Goal: Information Seeking & Learning: Learn about a topic

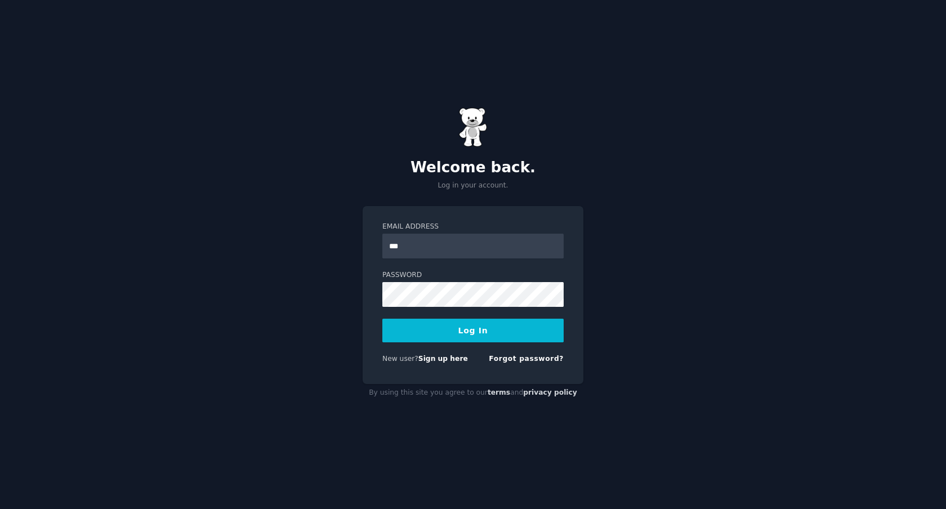
type input "**********"
click at [383, 319] on button "Log In" at bounding box center [473, 331] width 181 height 24
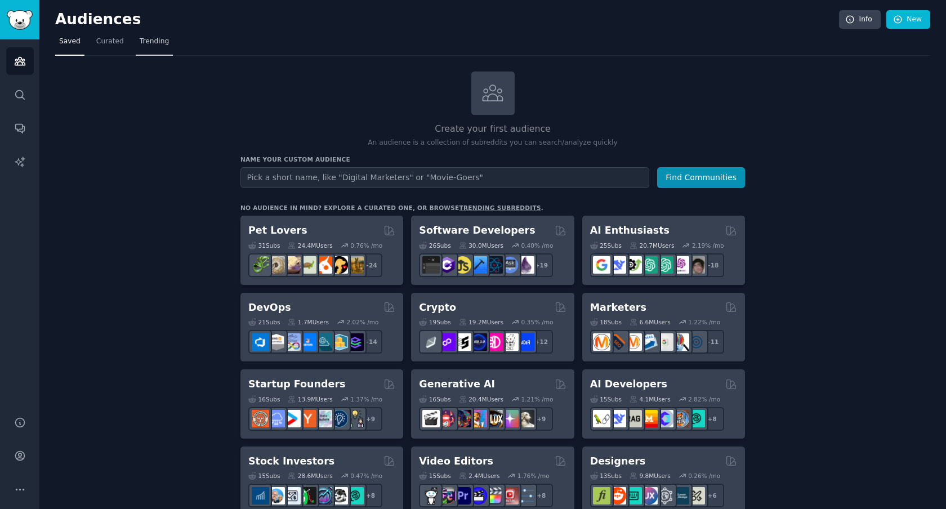
click at [162, 43] on span "Trending" at bounding box center [154, 42] width 29 height 10
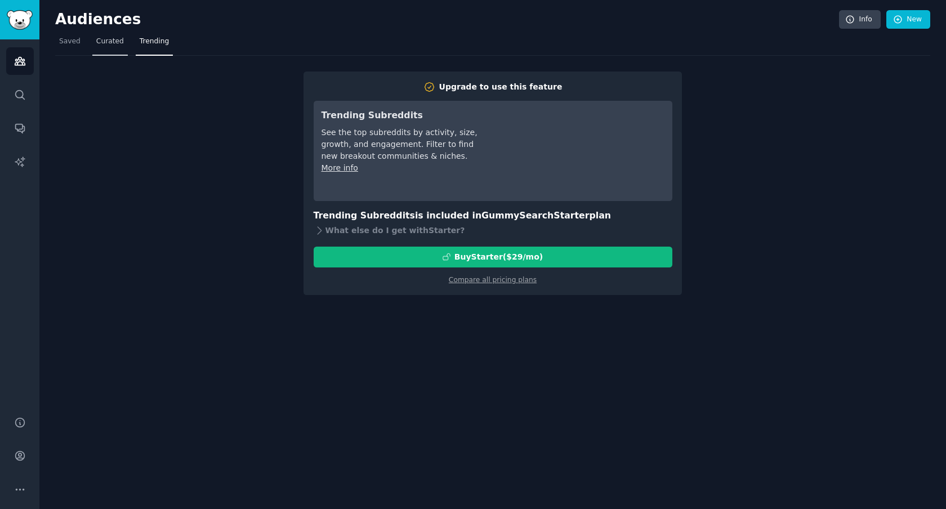
click at [105, 45] on span "Curated" at bounding box center [110, 42] width 28 height 10
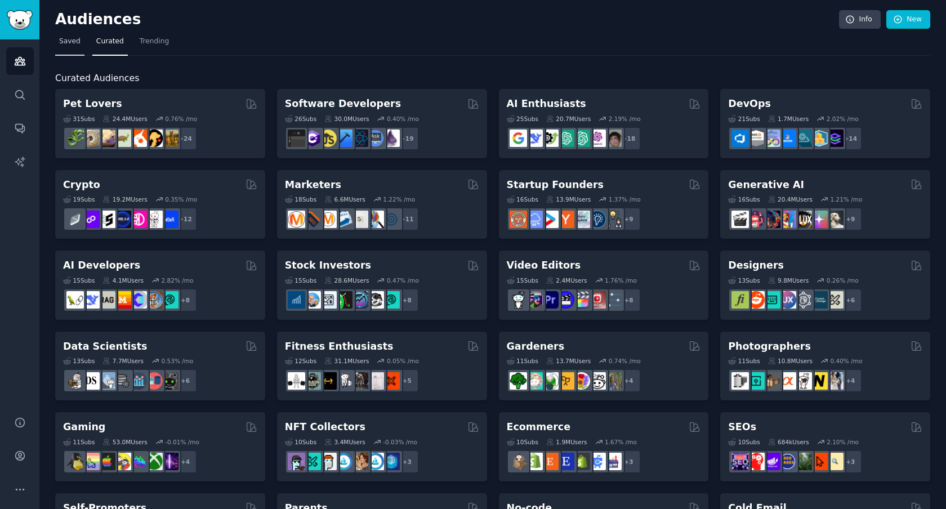
click at [73, 38] on span "Saved" at bounding box center [69, 42] width 21 height 10
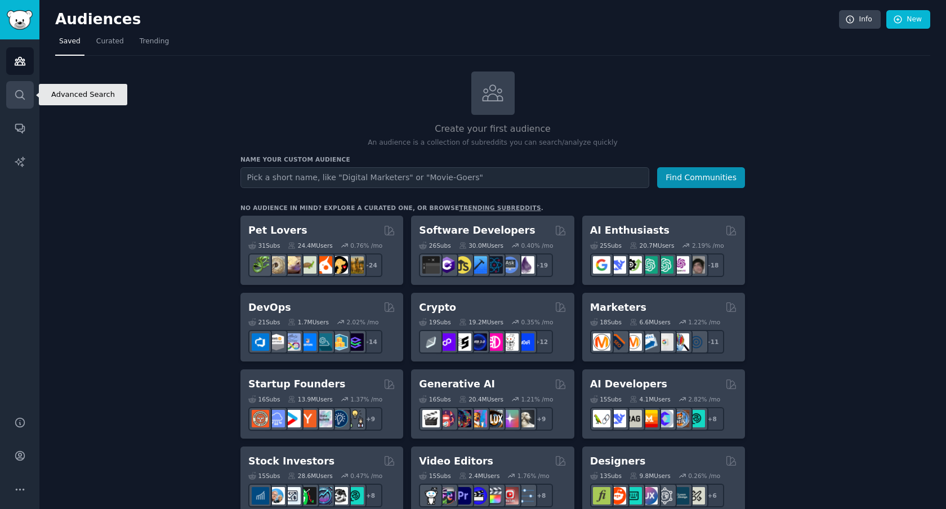
click at [24, 98] on icon "Sidebar" at bounding box center [20, 95] width 12 height 12
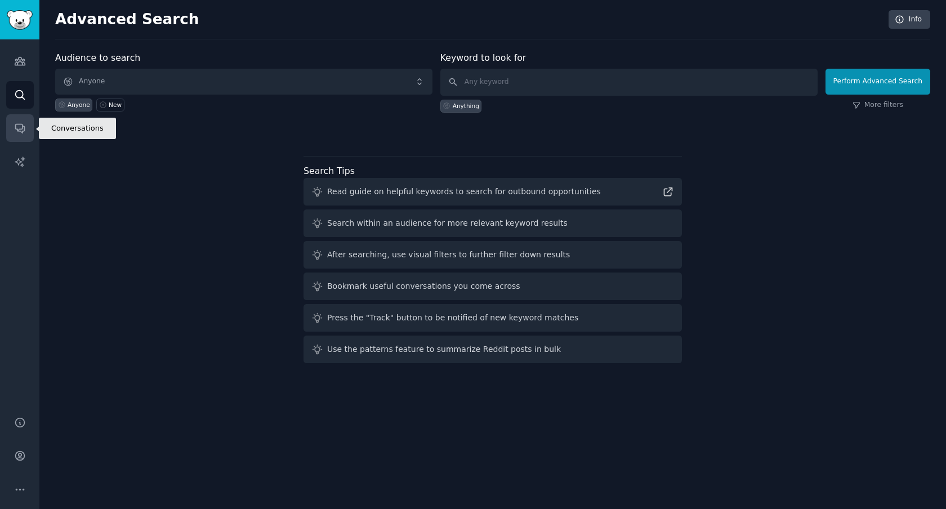
click at [22, 133] on icon "Sidebar" at bounding box center [19, 129] width 9 height 9
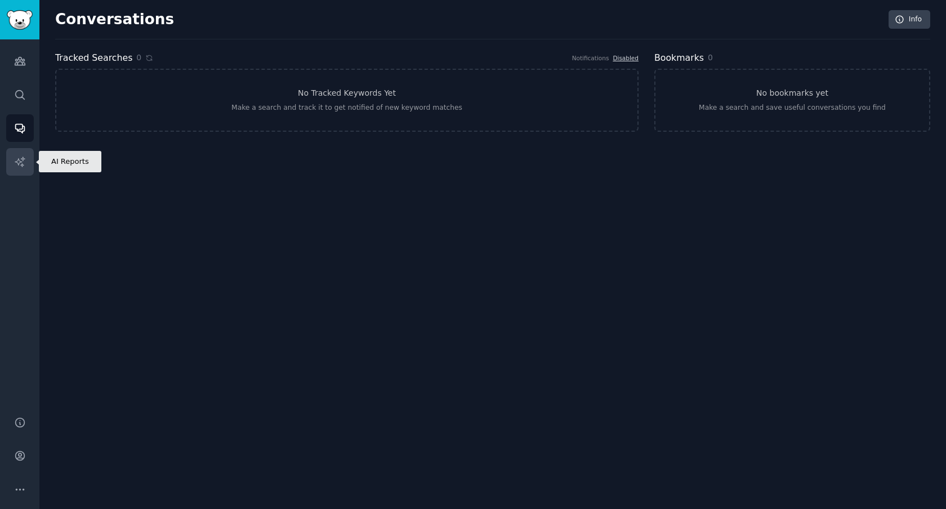
click at [21, 154] on link "AI Reports" at bounding box center [20, 162] width 28 height 28
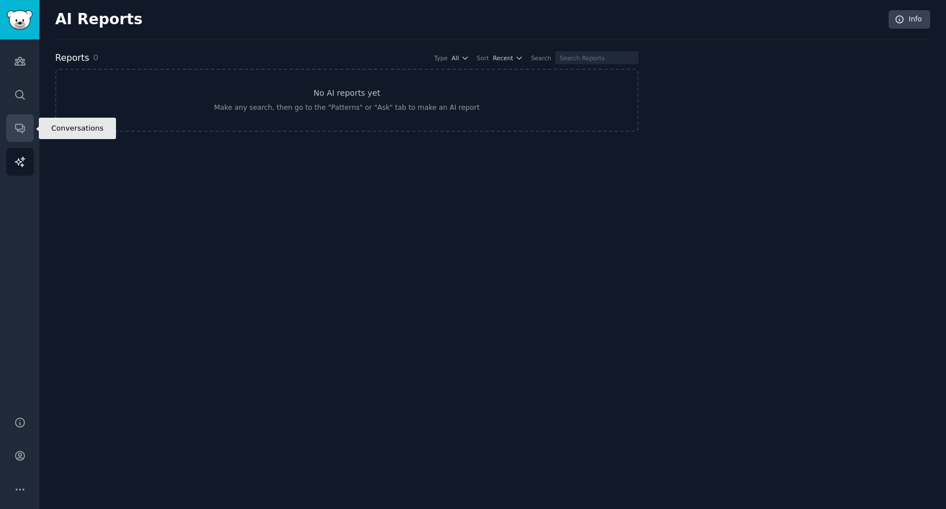
click at [25, 123] on icon "Sidebar" at bounding box center [20, 128] width 12 height 12
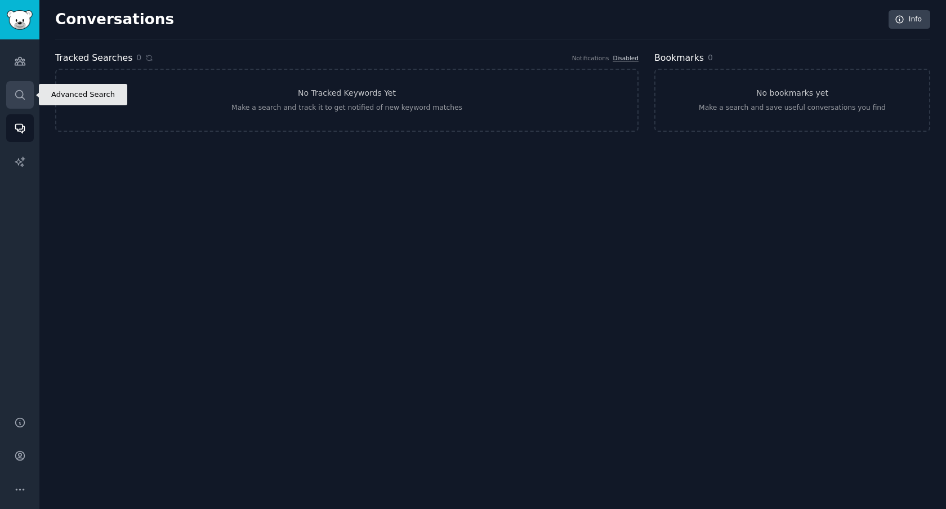
click at [29, 96] on link "Search" at bounding box center [20, 95] width 28 height 28
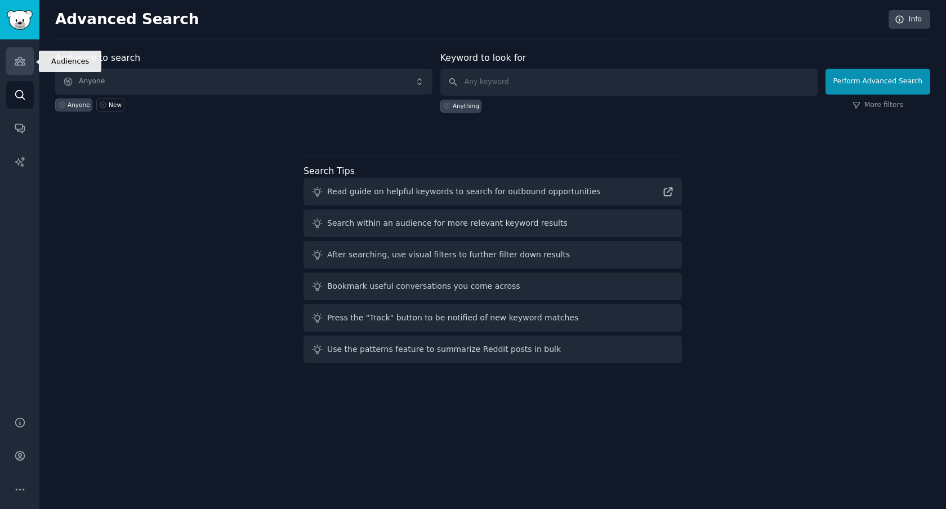
click at [27, 60] on link "Audiences" at bounding box center [20, 61] width 28 height 28
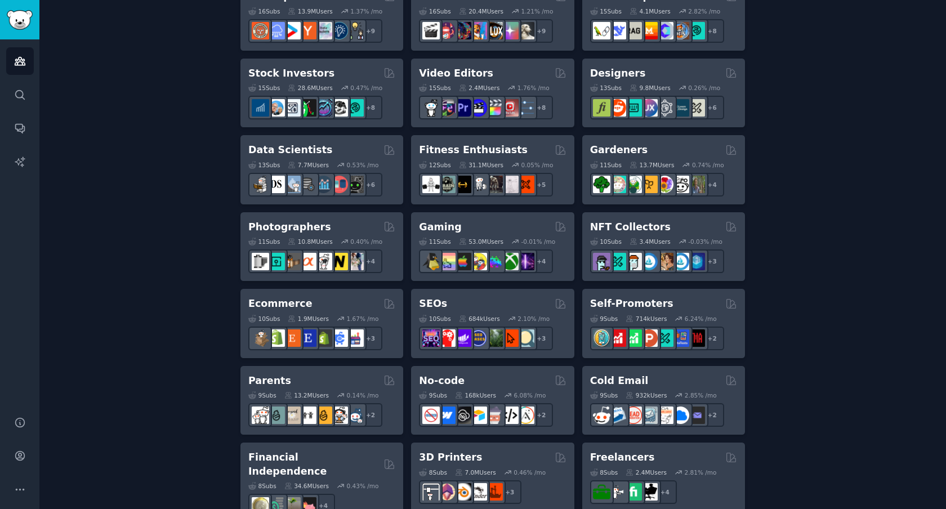
scroll to position [412, 0]
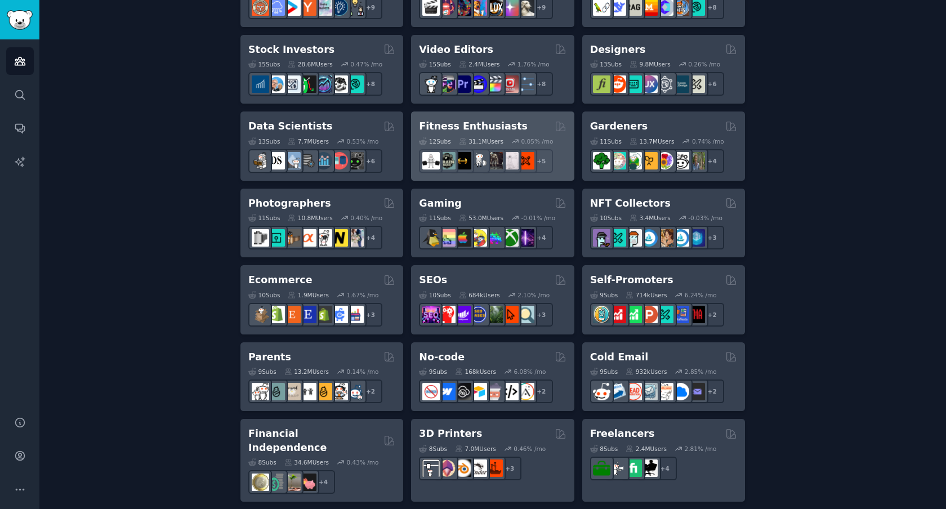
click at [507, 125] on h2 "Fitness Enthusiasts" at bounding box center [473, 126] width 109 height 14
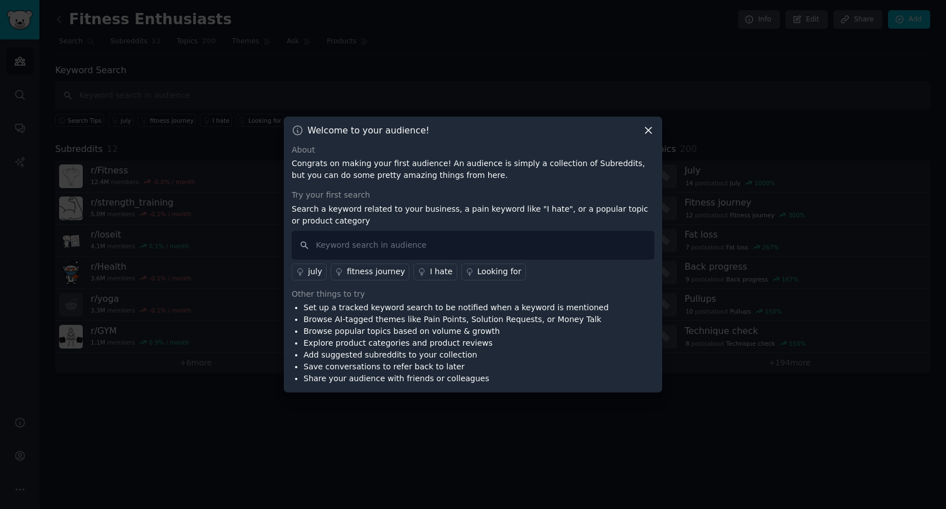
click at [653, 144] on div "About" at bounding box center [473, 150] width 363 height 12
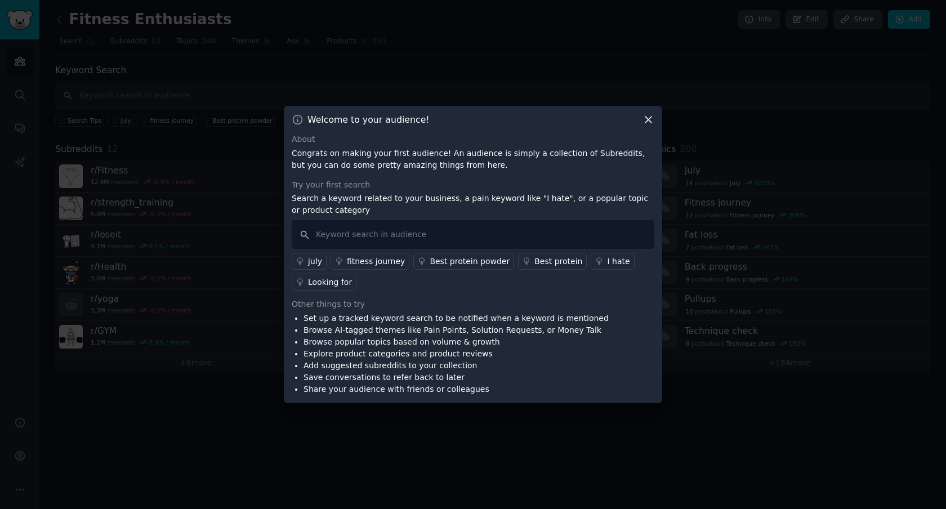
click at [651, 125] on icon at bounding box center [649, 120] width 12 height 12
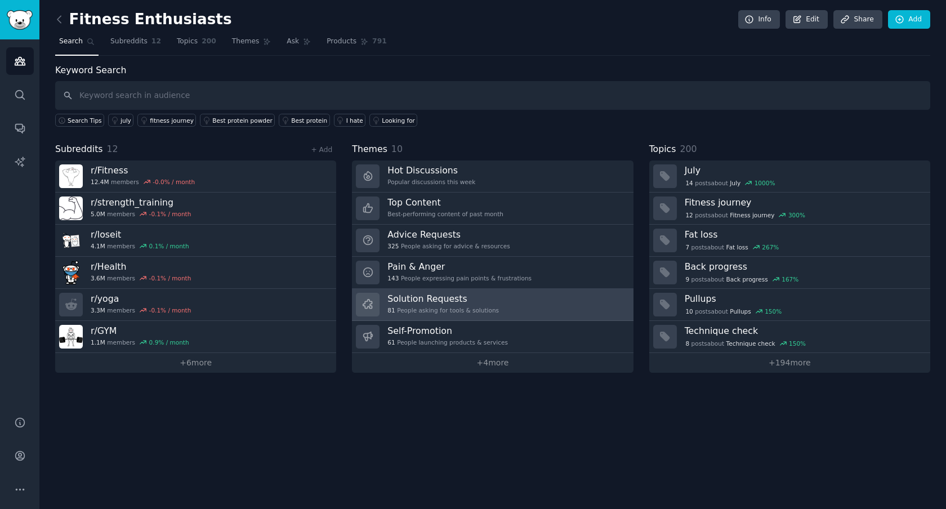
click at [497, 303] on link "Solution Requests 81 People asking for tools & solutions" at bounding box center [492, 305] width 281 height 32
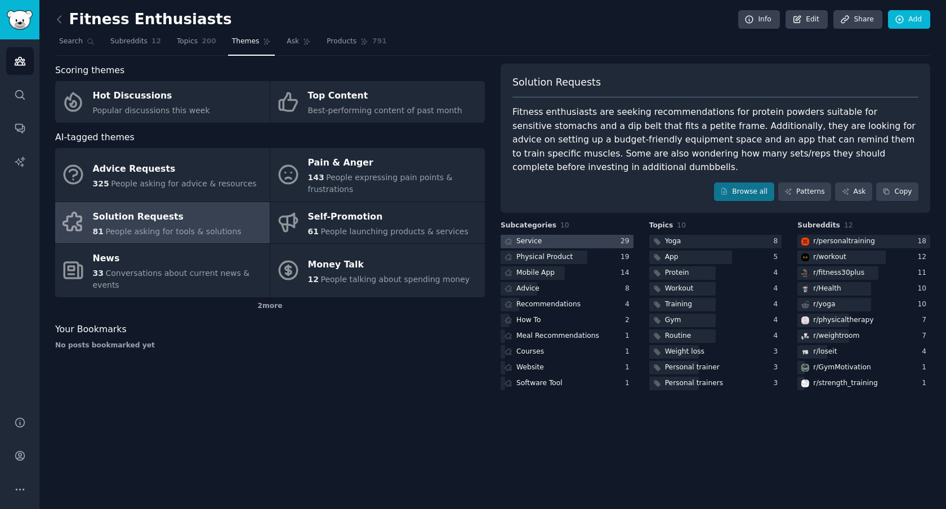
click at [555, 242] on div at bounding box center [567, 242] width 133 height 14
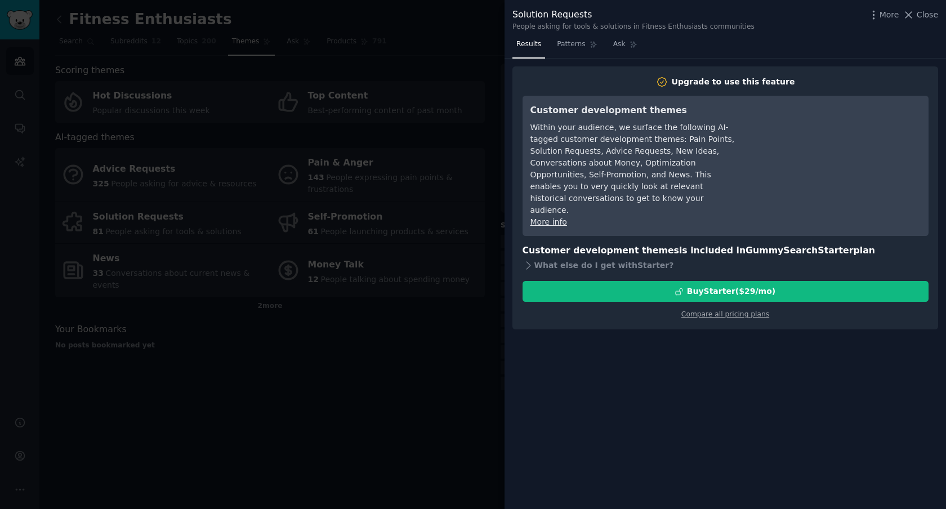
click at [468, 292] on div at bounding box center [473, 254] width 946 height 509
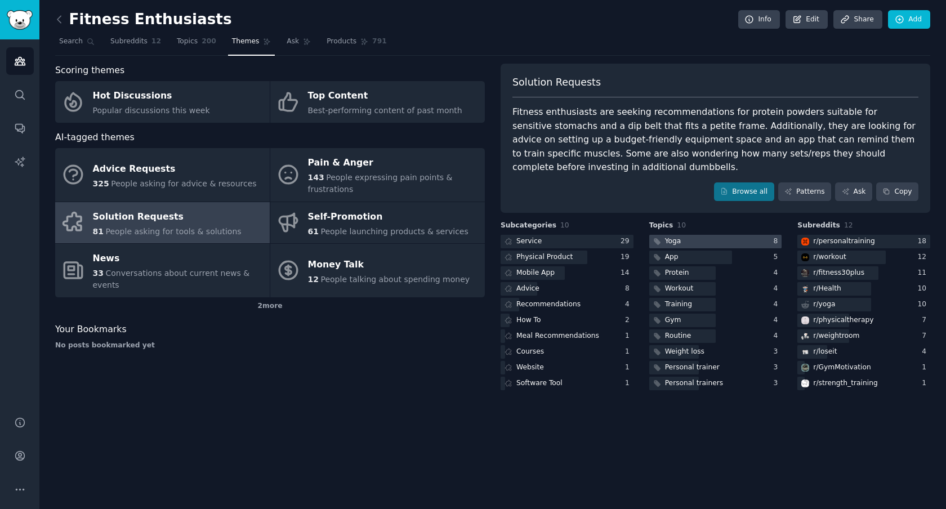
click at [666, 238] on div "Yoga" at bounding box center [673, 242] width 16 height 10
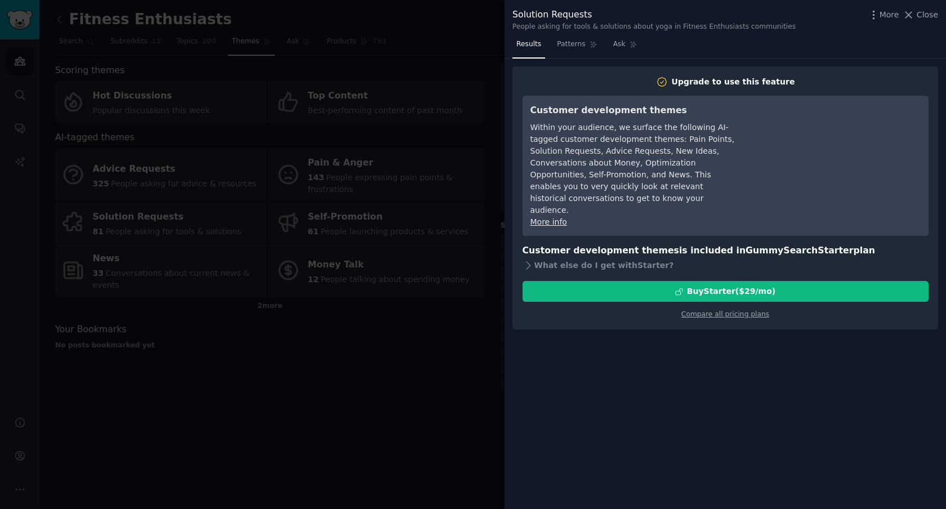
click at [432, 313] on div at bounding box center [473, 254] width 946 height 509
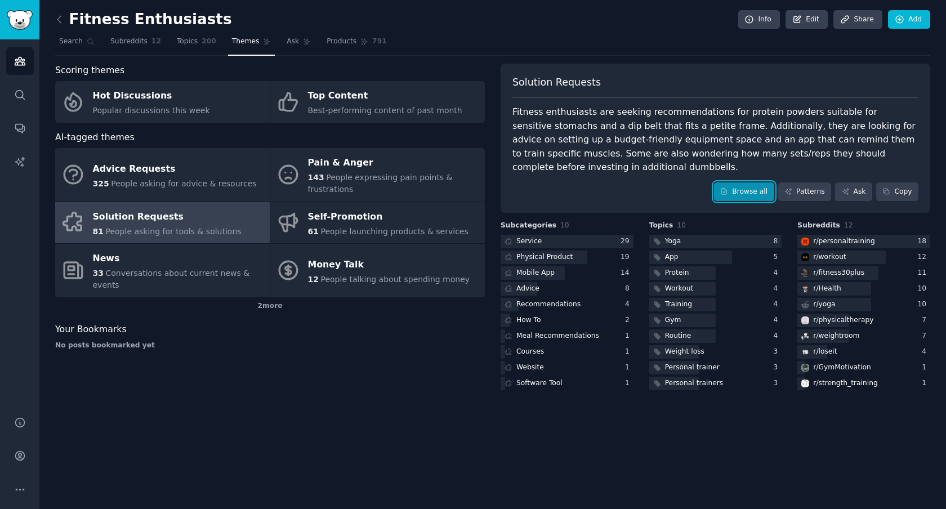
click at [731, 194] on link "Browse all" at bounding box center [744, 192] width 60 height 19
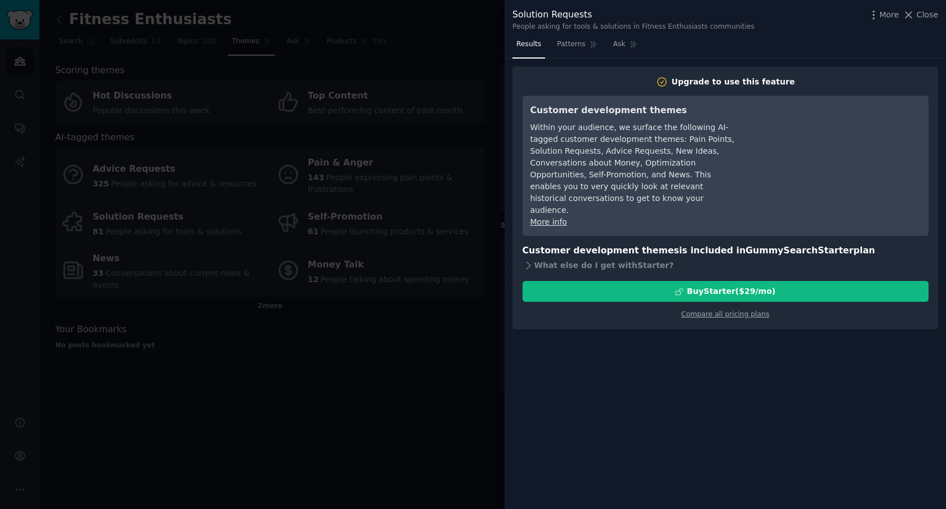
click at [415, 359] on div at bounding box center [473, 254] width 946 height 509
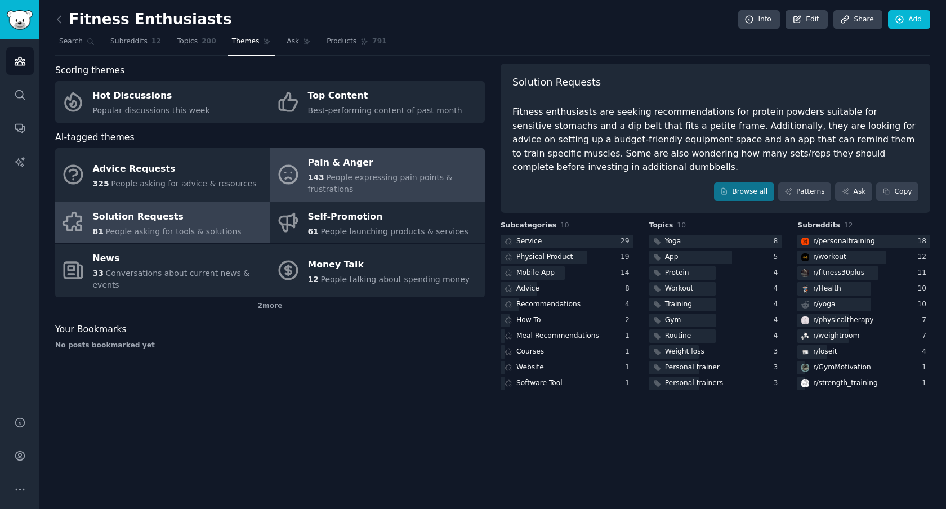
click at [380, 175] on span "People expressing pain points & frustrations" at bounding box center [380, 183] width 145 height 21
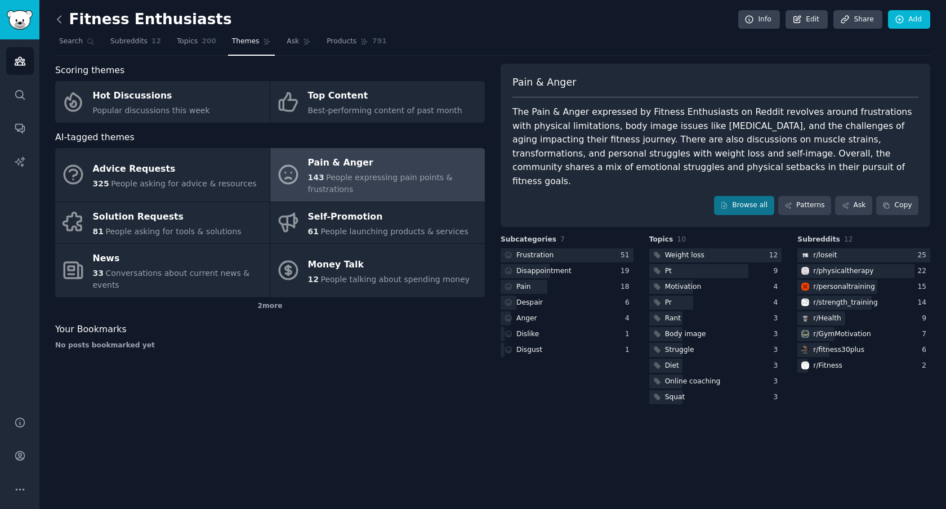
click at [61, 19] on icon at bounding box center [60, 20] width 12 height 12
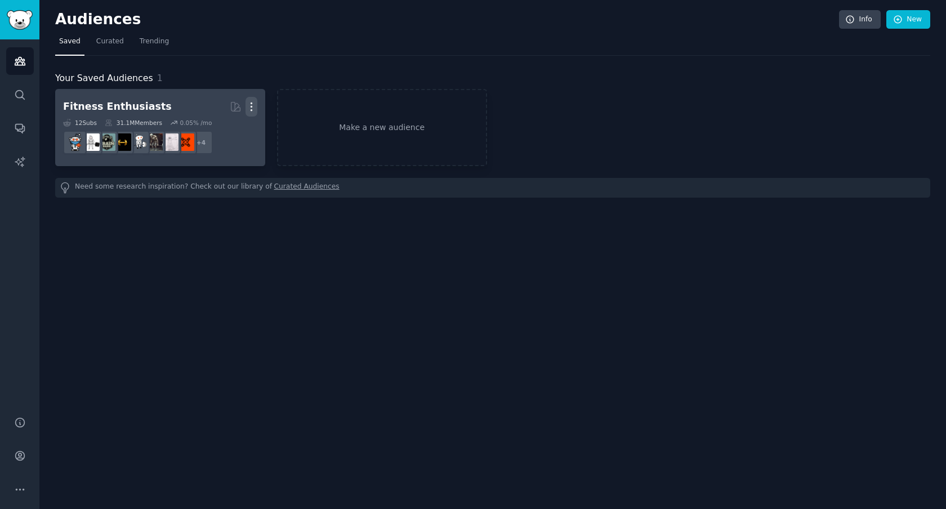
click at [251, 103] on icon "button" at bounding box center [251, 107] width 1 height 8
click at [231, 131] on p "Delete" at bounding box center [221, 131] width 26 height 12
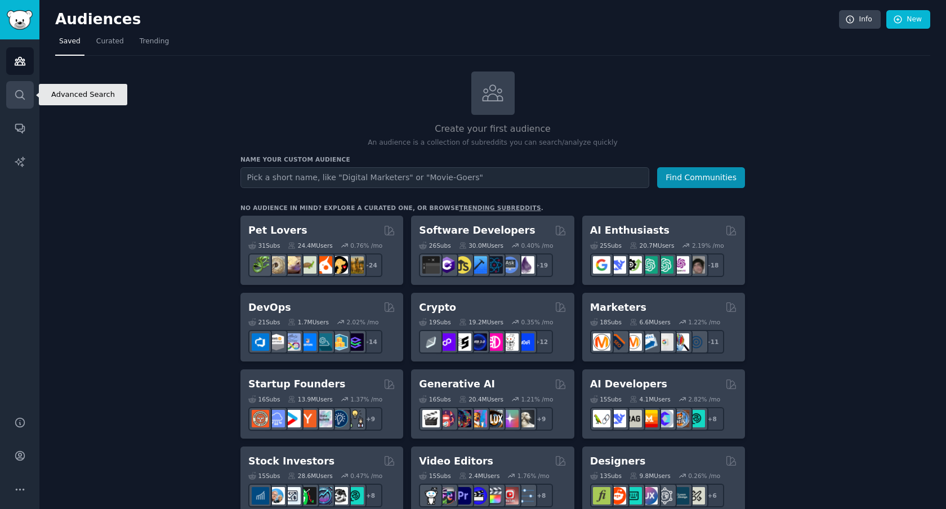
click at [29, 95] on link "Search" at bounding box center [20, 95] width 28 height 28
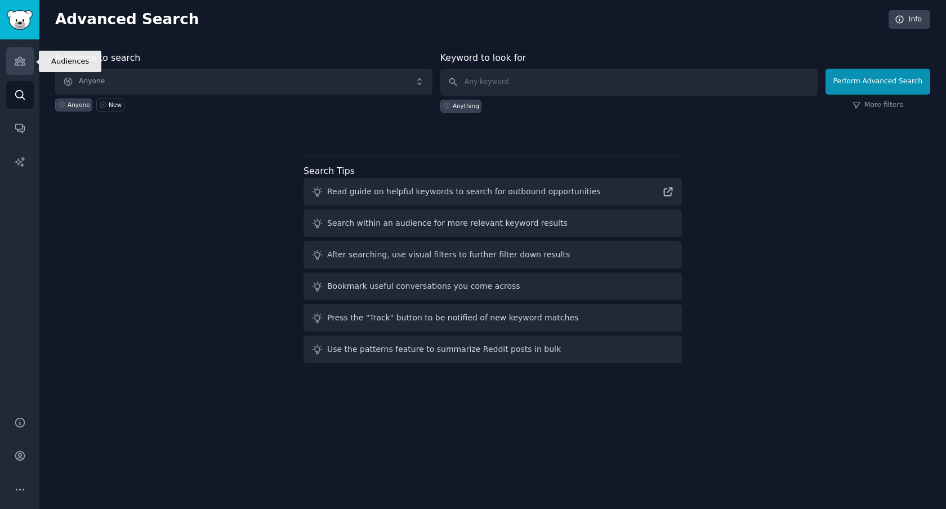
click at [21, 65] on icon "Sidebar" at bounding box center [20, 61] width 10 height 8
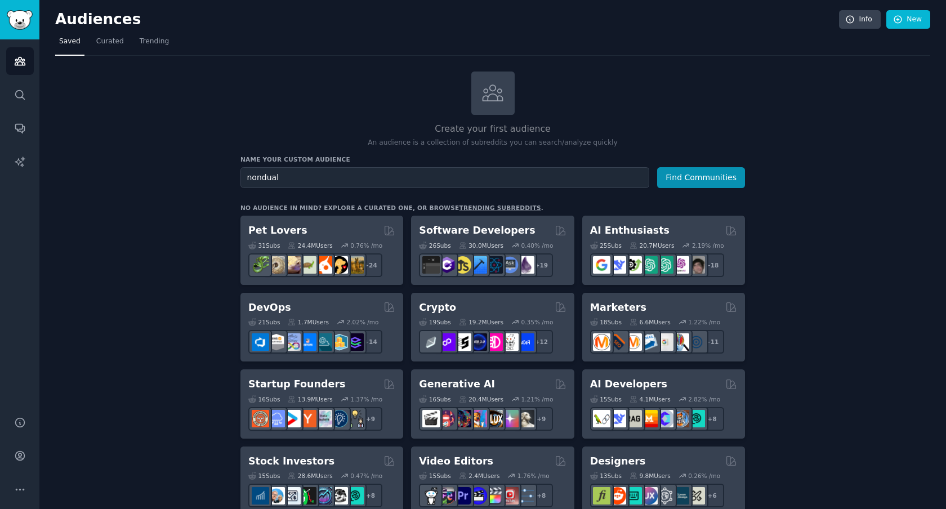
type input "nondual"
click at [657, 167] on button "Find Communities" at bounding box center [701, 177] width 88 height 21
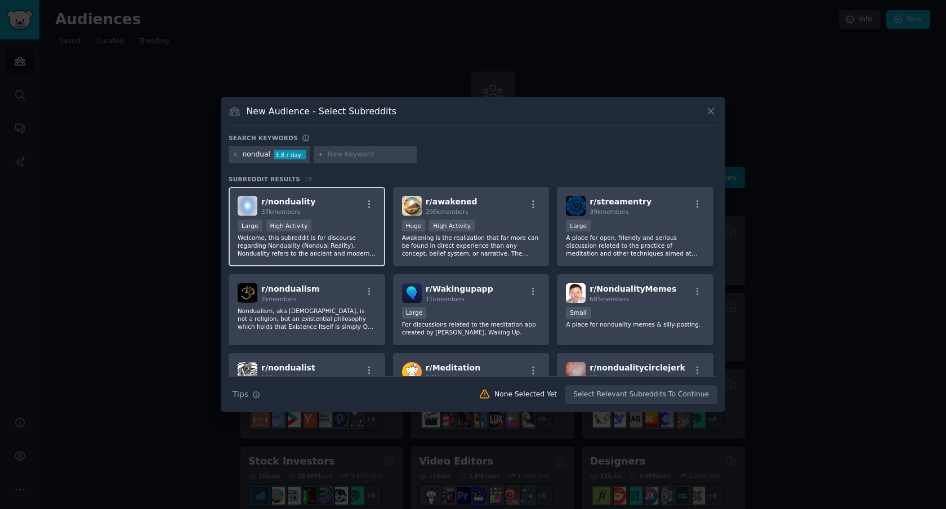
click at [350, 231] on div "Large High Activity" at bounding box center [307, 227] width 139 height 14
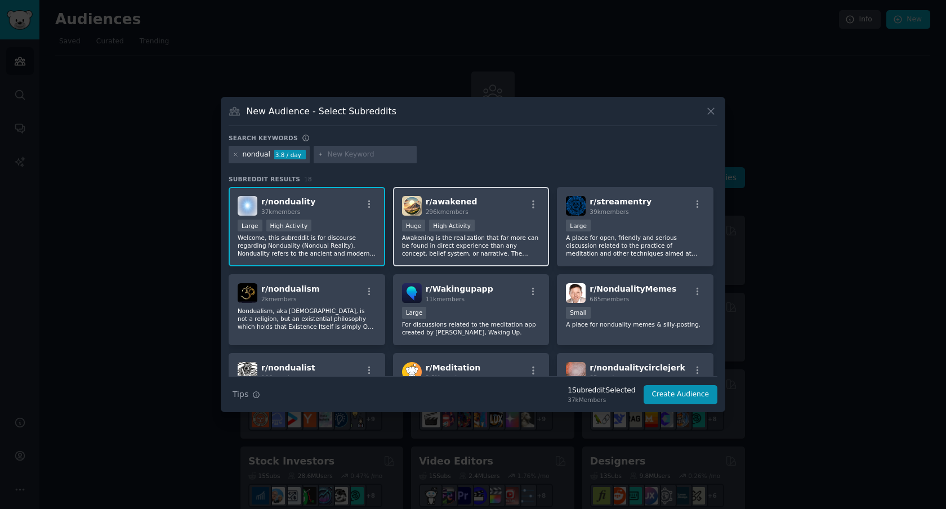
click at [425, 244] on p "Awakening is the realization that far more can be found in direct experience th…" at bounding box center [471, 246] width 139 height 24
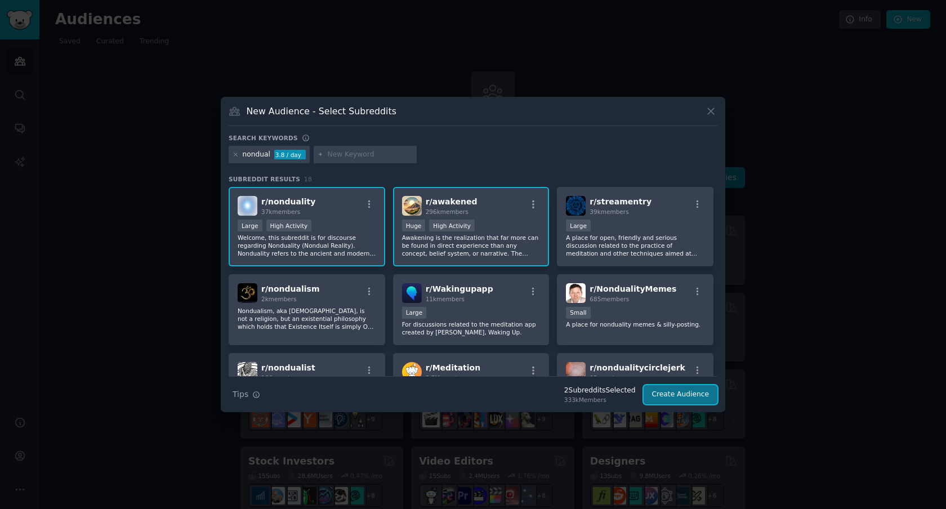
click at [693, 393] on button "Create Audience" at bounding box center [681, 394] width 74 height 19
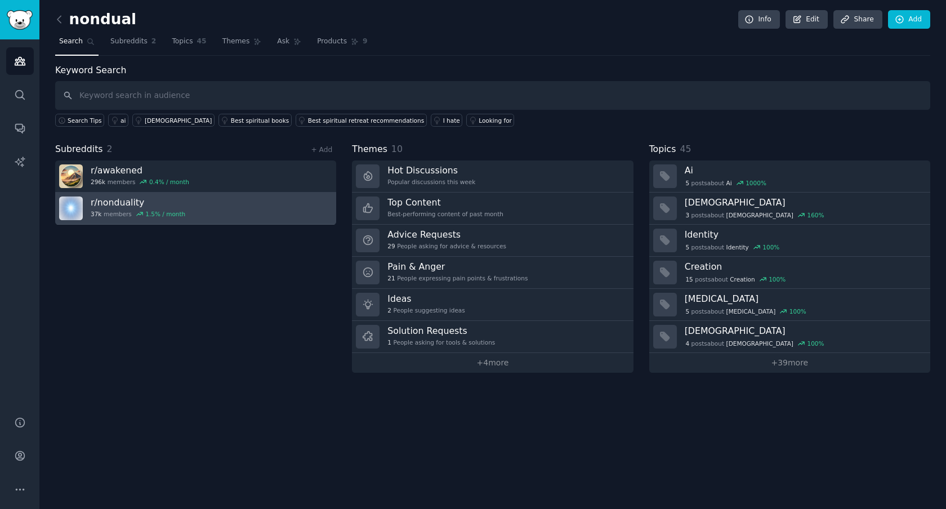
click at [259, 204] on link "r/ nonduality 37k members 1.5 % / month" at bounding box center [195, 209] width 281 height 32
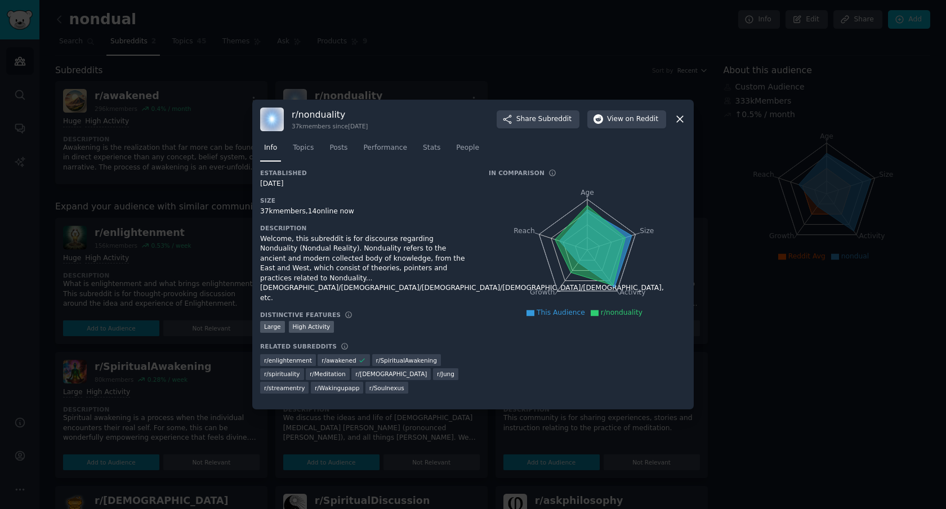
click at [677, 121] on icon at bounding box center [680, 119] width 12 height 12
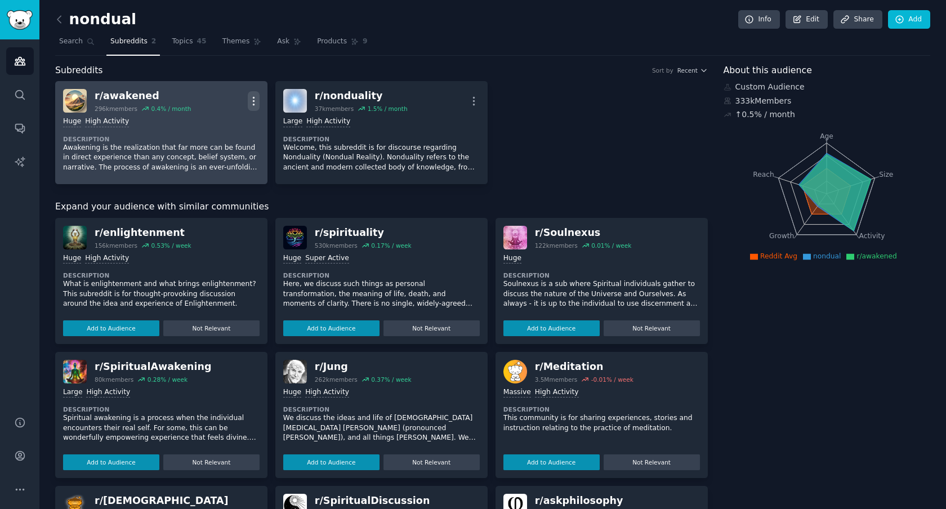
click at [249, 94] on button "More" at bounding box center [254, 101] width 12 height 20
click at [226, 143] on div "Delete" at bounding box center [208, 144] width 67 height 24
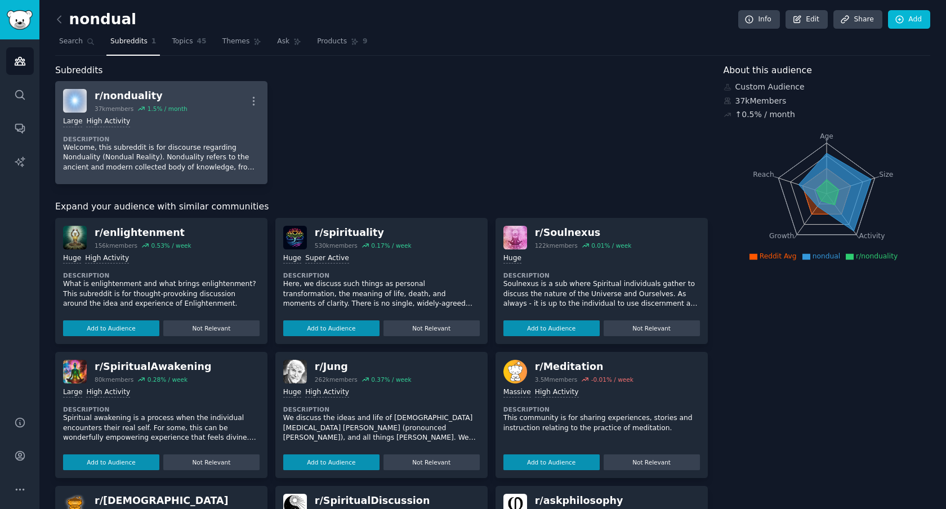
click at [199, 112] on div "r/ nonduality 37k members 1.5 % / month More" at bounding box center [161, 101] width 197 height 24
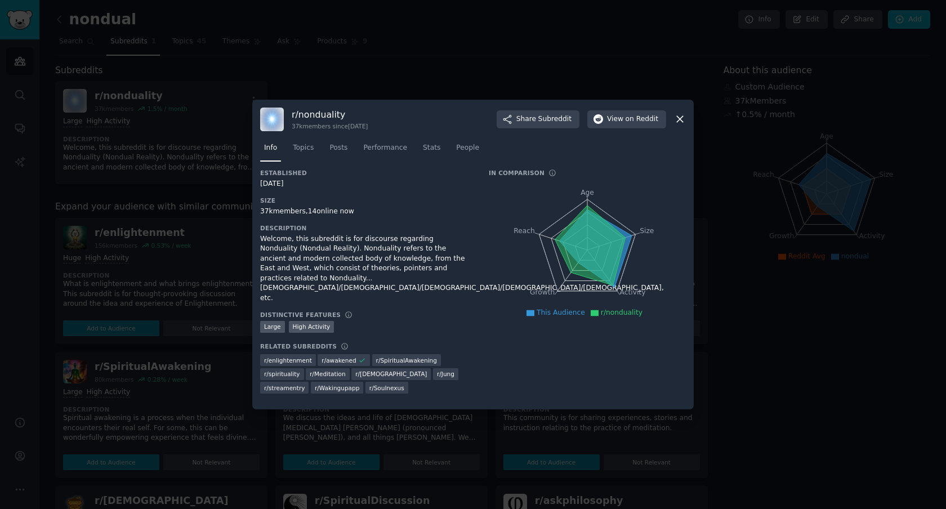
click at [677, 123] on icon at bounding box center [680, 119] width 12 height 12
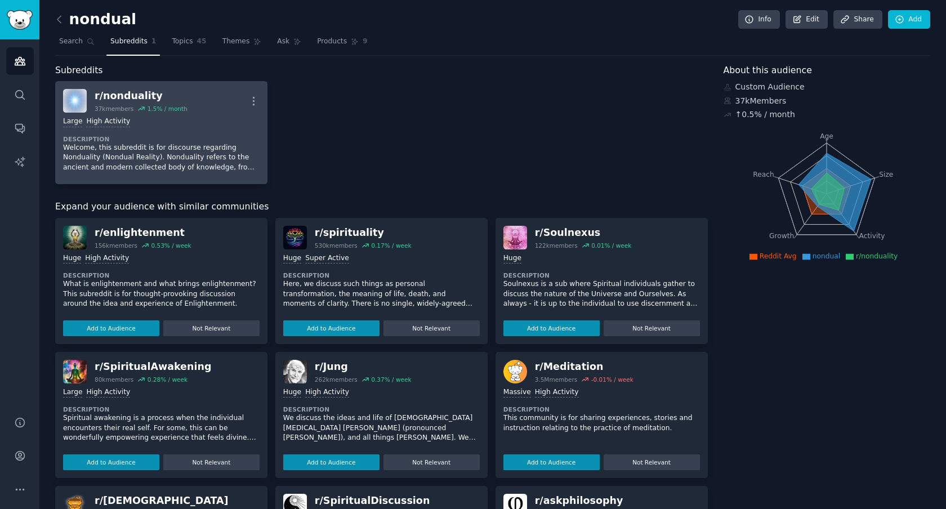
click at [187, 130] on div "Large High Activity Description Welcome, this subreddit is for discourse regard…" at bounding box center [161, 145] width 197 height 64
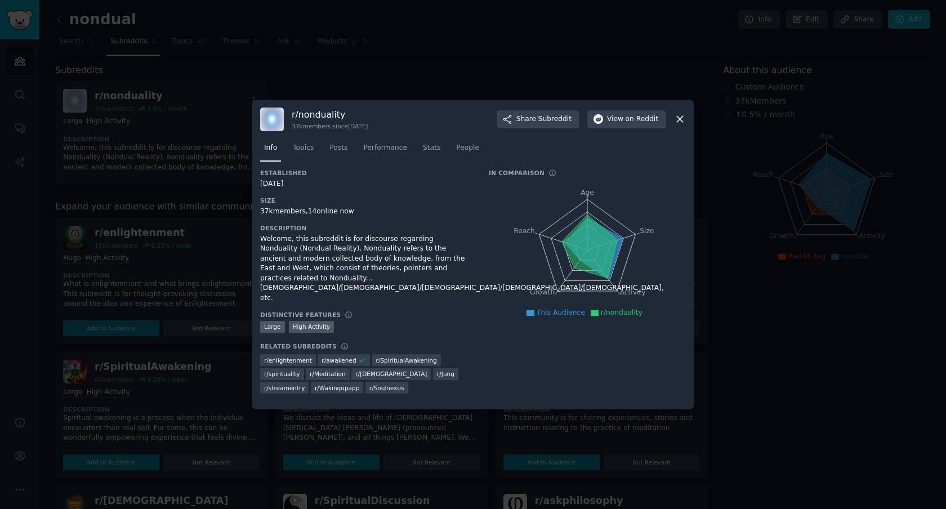
click at [197, 80] on div at bounding box center [473, 254] width 946 height 509
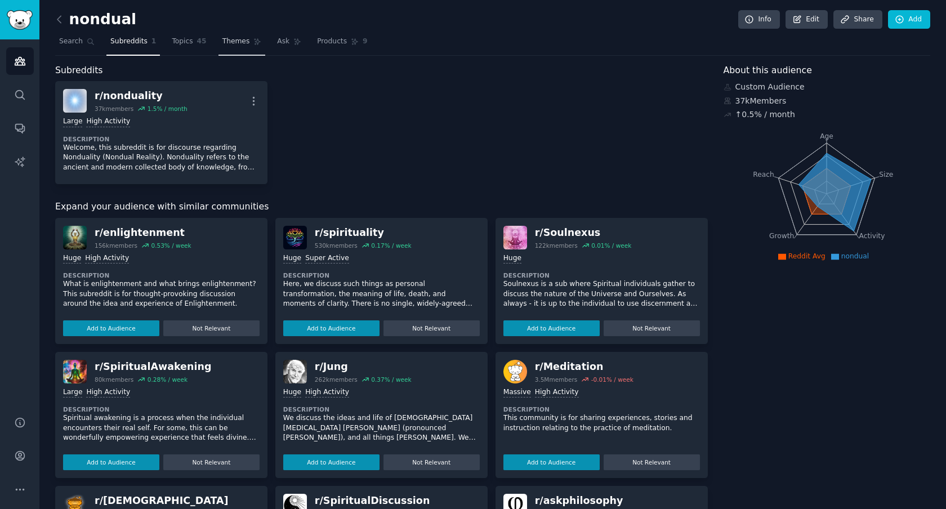
click at [236, 40] on span "Themes" at bounding box center [237, 42] width 28 height 10
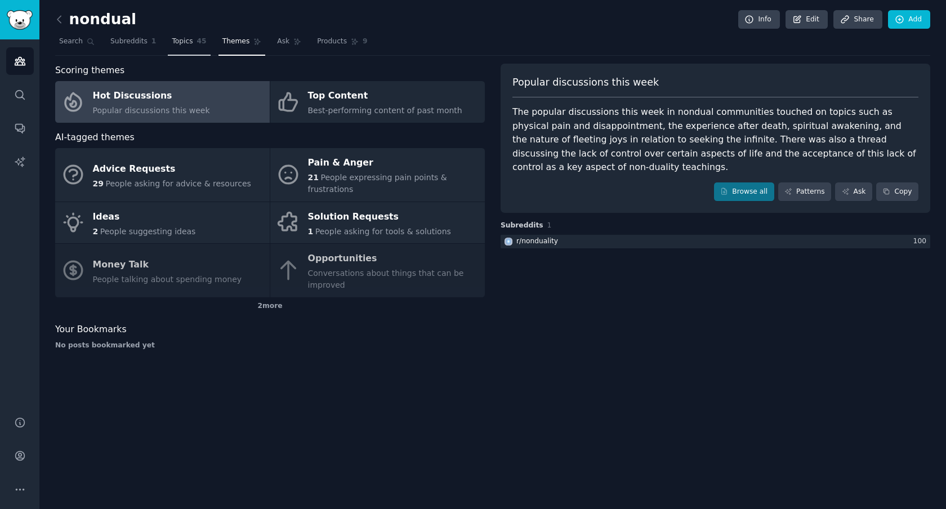
click at [190, 48] on link "Topics 45" at bounding box center [189, 44] width 42 height 23
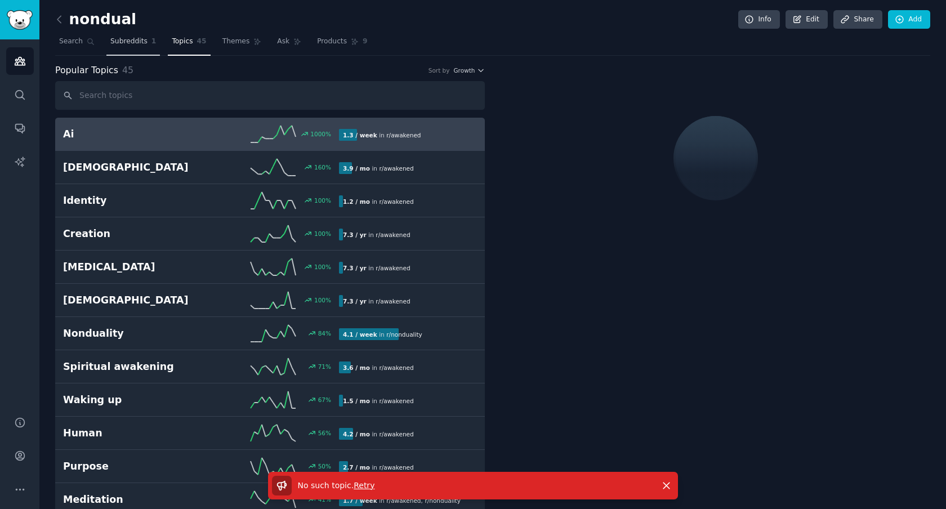
click at [119, 40] on span "Subreddits" at bounding box center [128, 42] width 37 height 10
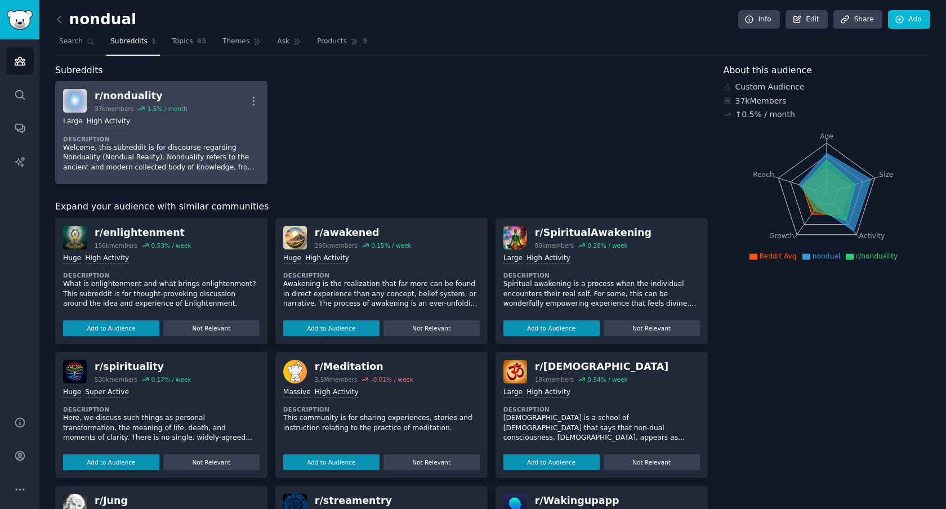
click at [199, 152] on p "Welcome, this subreddit is for discourse regarding Nonduality (Nondual Reality)…" at bounding box center [161, 158] width 197 height 30
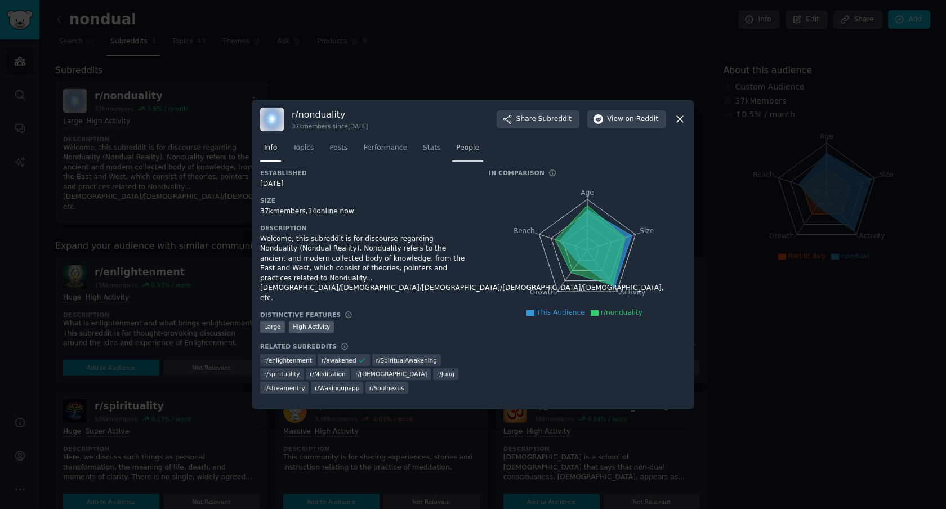
click at [471, 150] on span "People" at bounding box center [467, 148] width 23 height 10
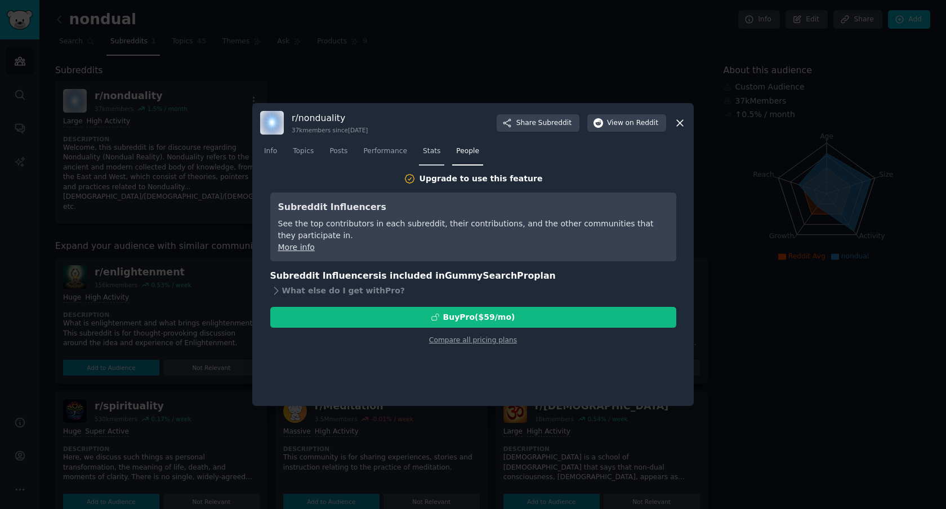
click at [422, 152] on link "Stats" at bounding box center [431, 154] width 25 height 23
click at [390, 148] on span "Performance" at bounding box center [385, 151] width 44 height 10
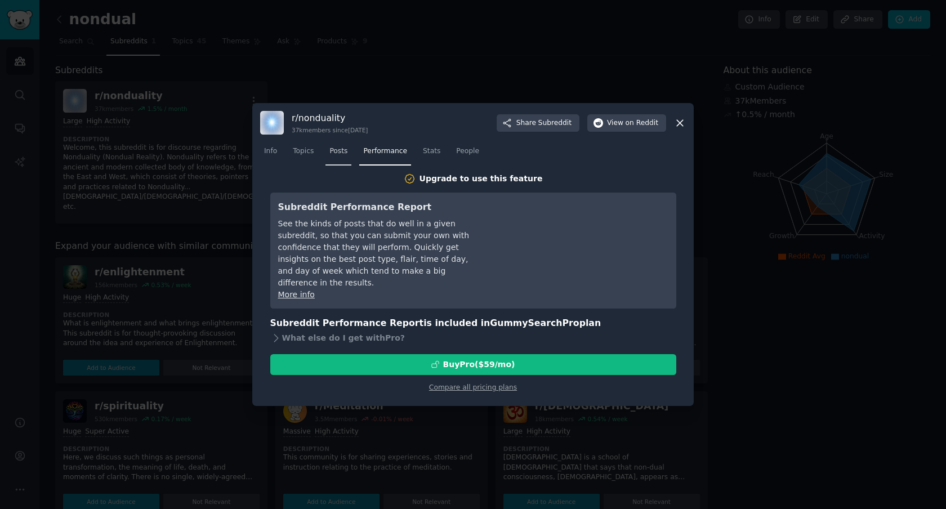
click at [350, 146] on link "Posts" at bounding box center [339, 154] width 26 height 23
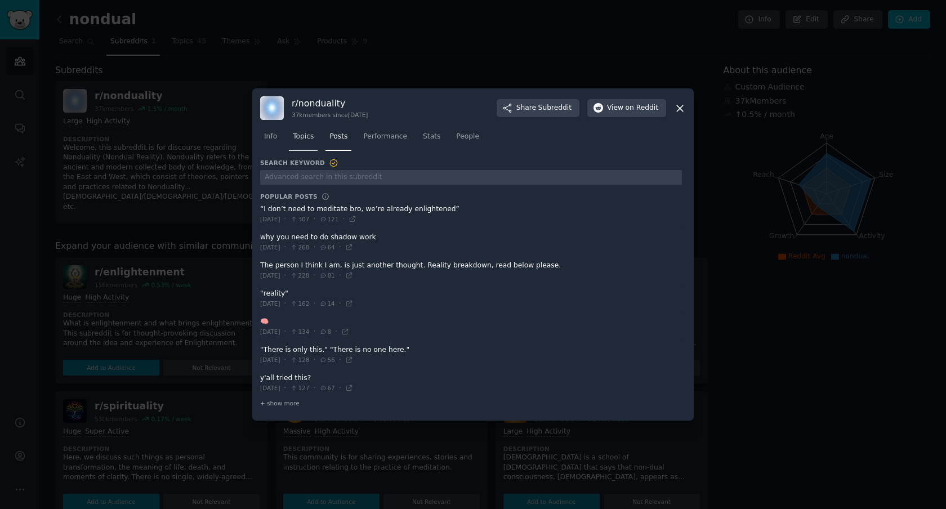
click at [305, 134] on span "Topics" at bounding box center [303, 137] width 21 height 10
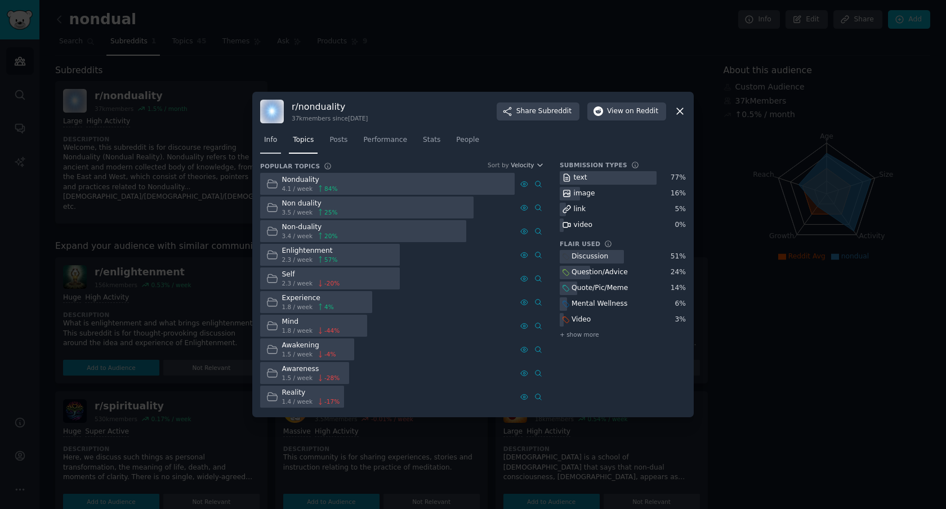
click at [272, 145] on link "Info" at bounding box center [270, 142] width 21 height 23
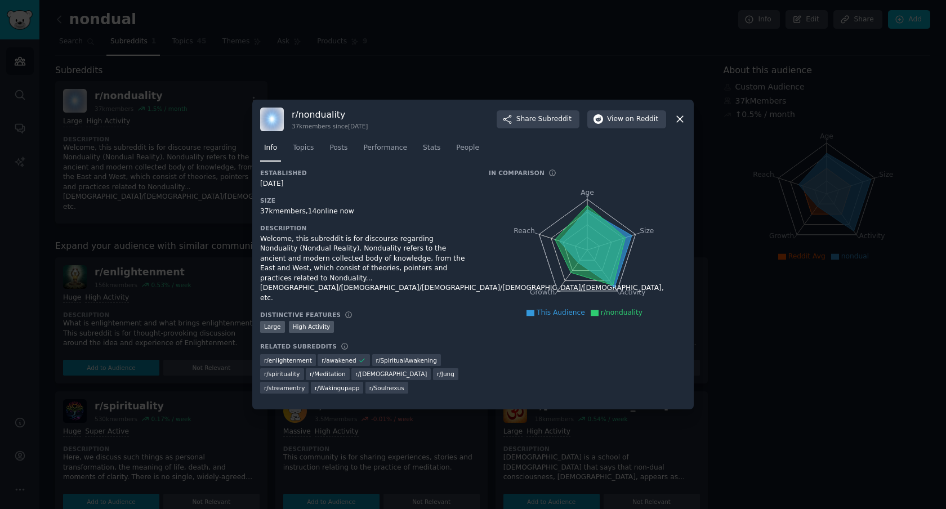
click at [679, 123] on icon at bounding box center [680, 119] width 12 height 12
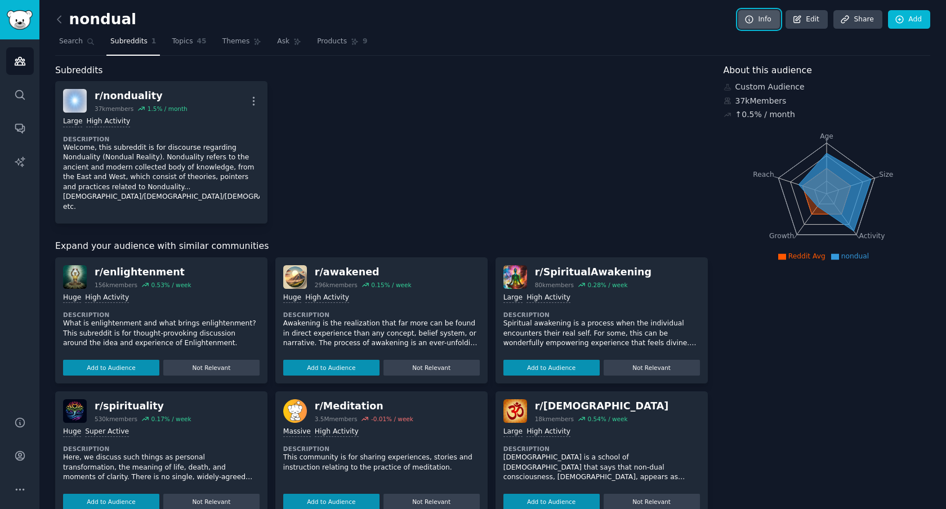
click at [767, 17] on link "Info" at bounding box center [760, 19] width 42 height 19
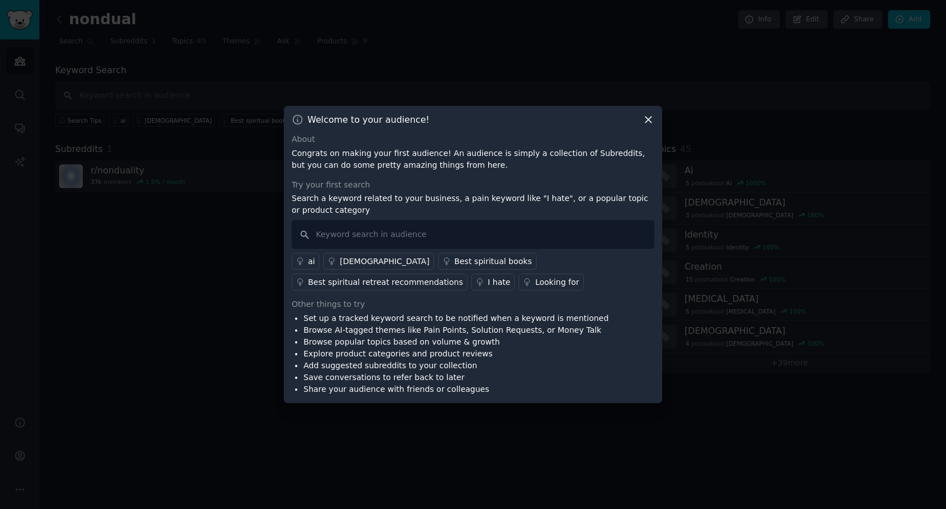
click at [648, 119] on icon at bounding box center [649, 120] width 6 height 6
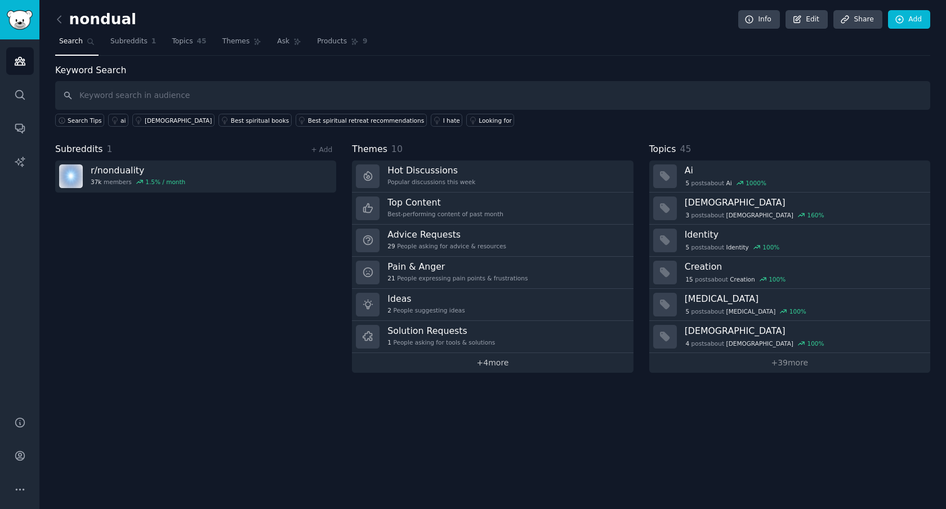
click at [468, 362] on link "+ 4 more" at bounding box center [492, 363] width 281 height 20
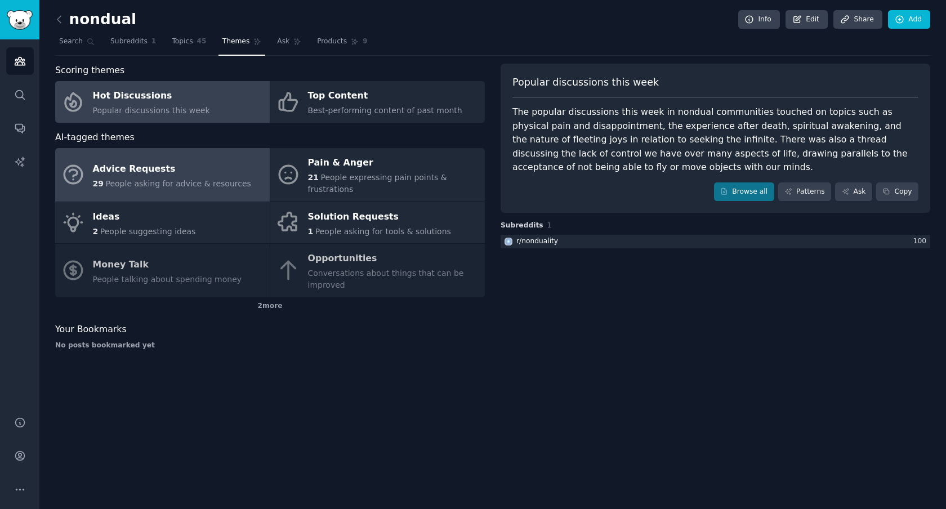
click at [211, 179] on span "People asking for advice & resources" at bounding box center [177, 183] width 145 height 9
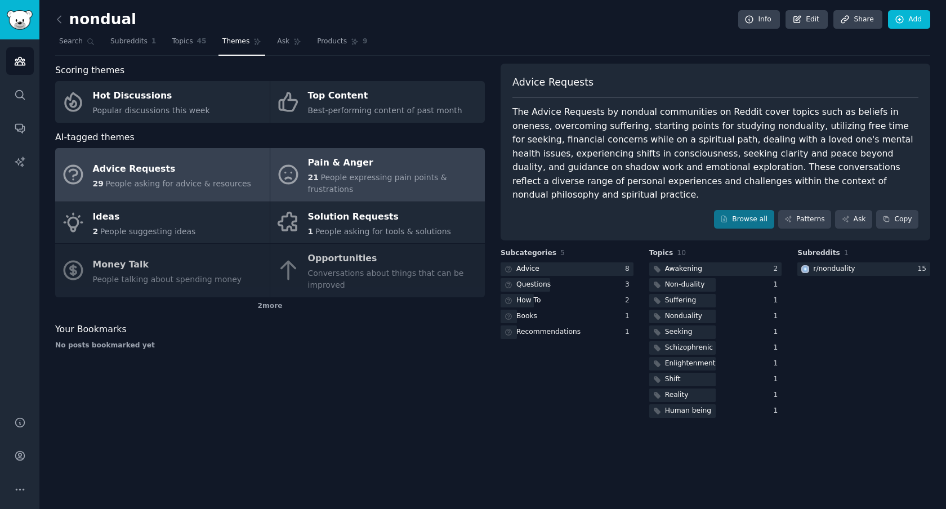
click at [376, 174] on span "People expressing pain points & frustrations" at bounding box center [377, 183] width 139 height 21
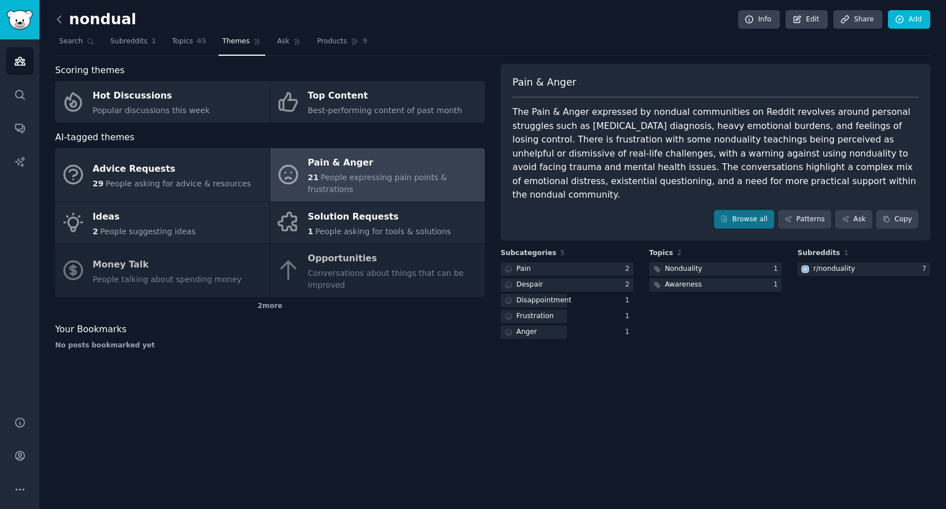
click at [61, 17] on icon at bounding box center [60, 20] width 12 height 12
